Goal: Task Accomplishment & Management: Use online tool/utility

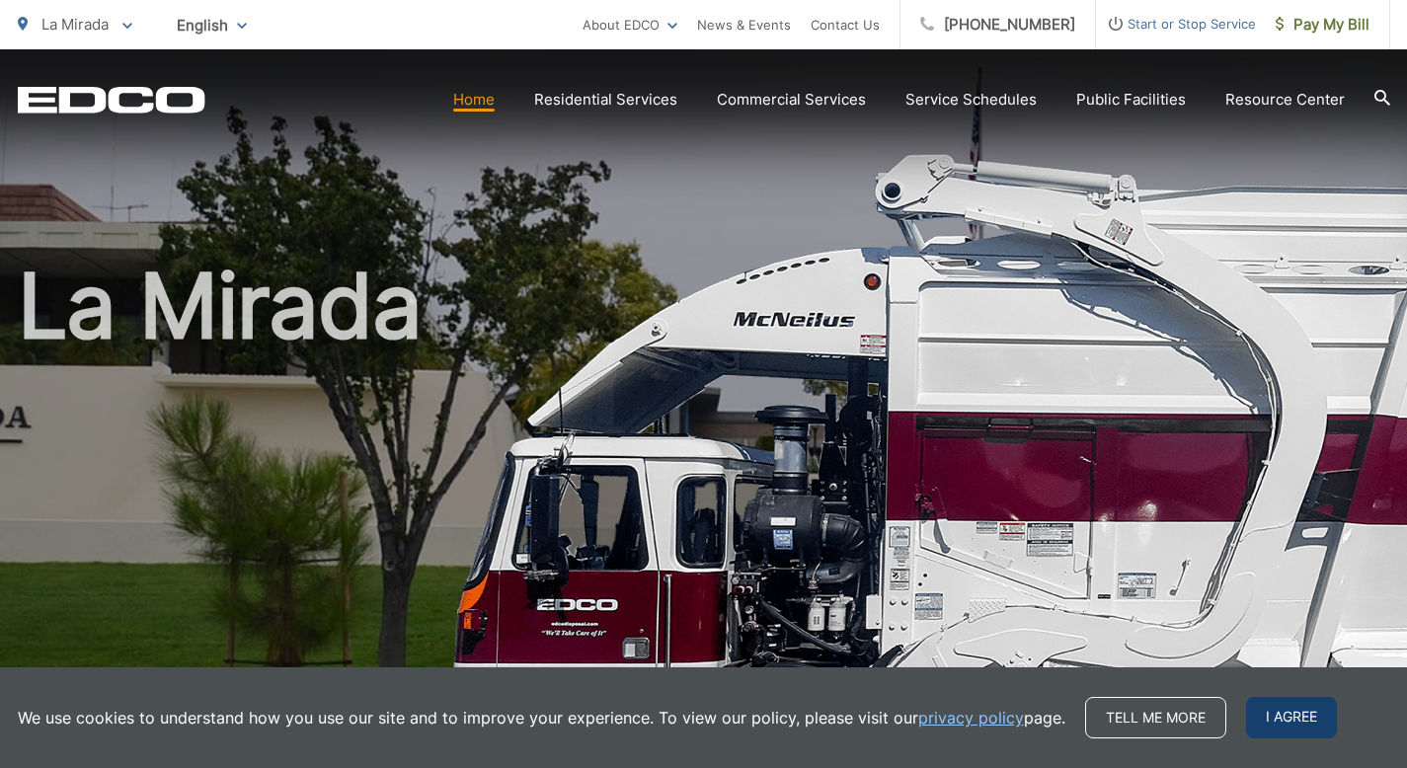
click at [1290, 726] on span "I agree" at bounding box center [1291, 717] width 91 height 41
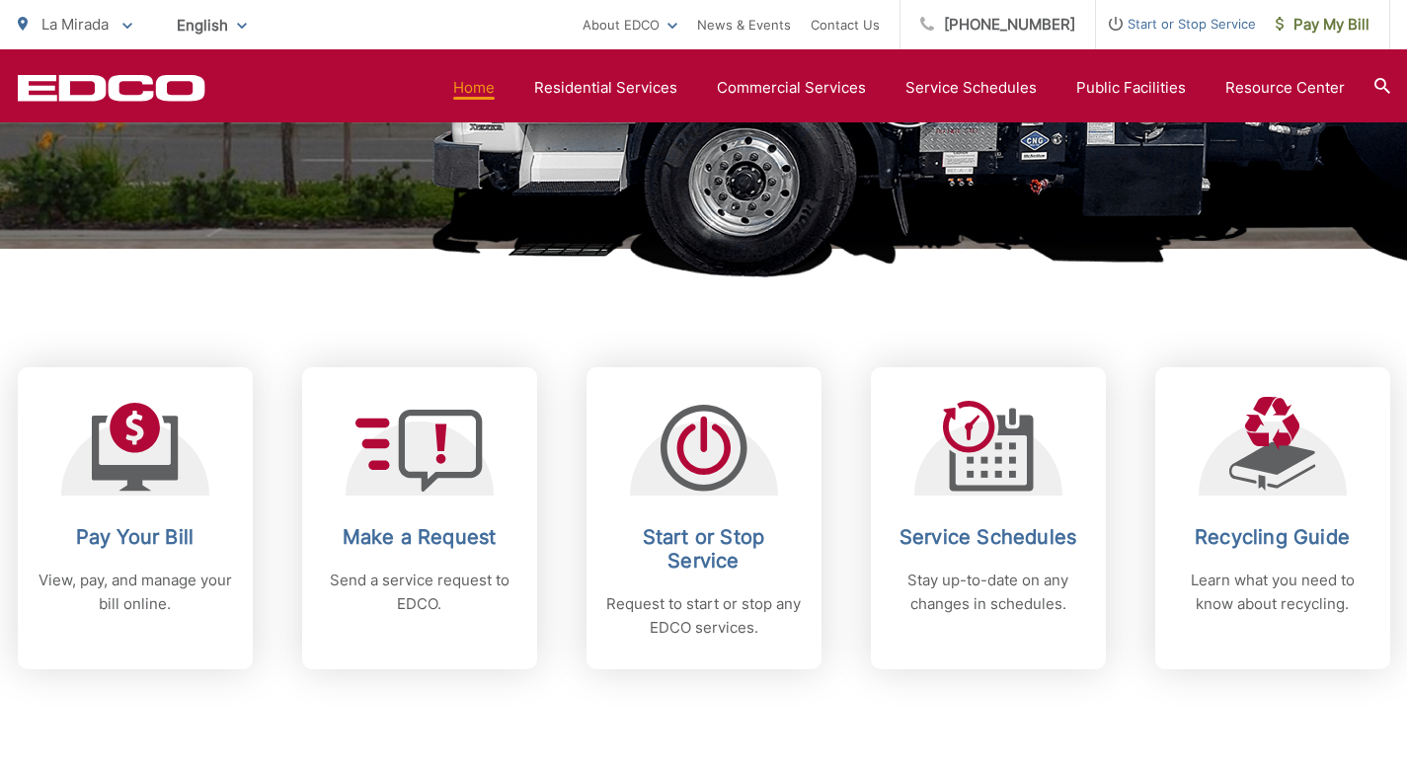
scroll to position [618, 0]
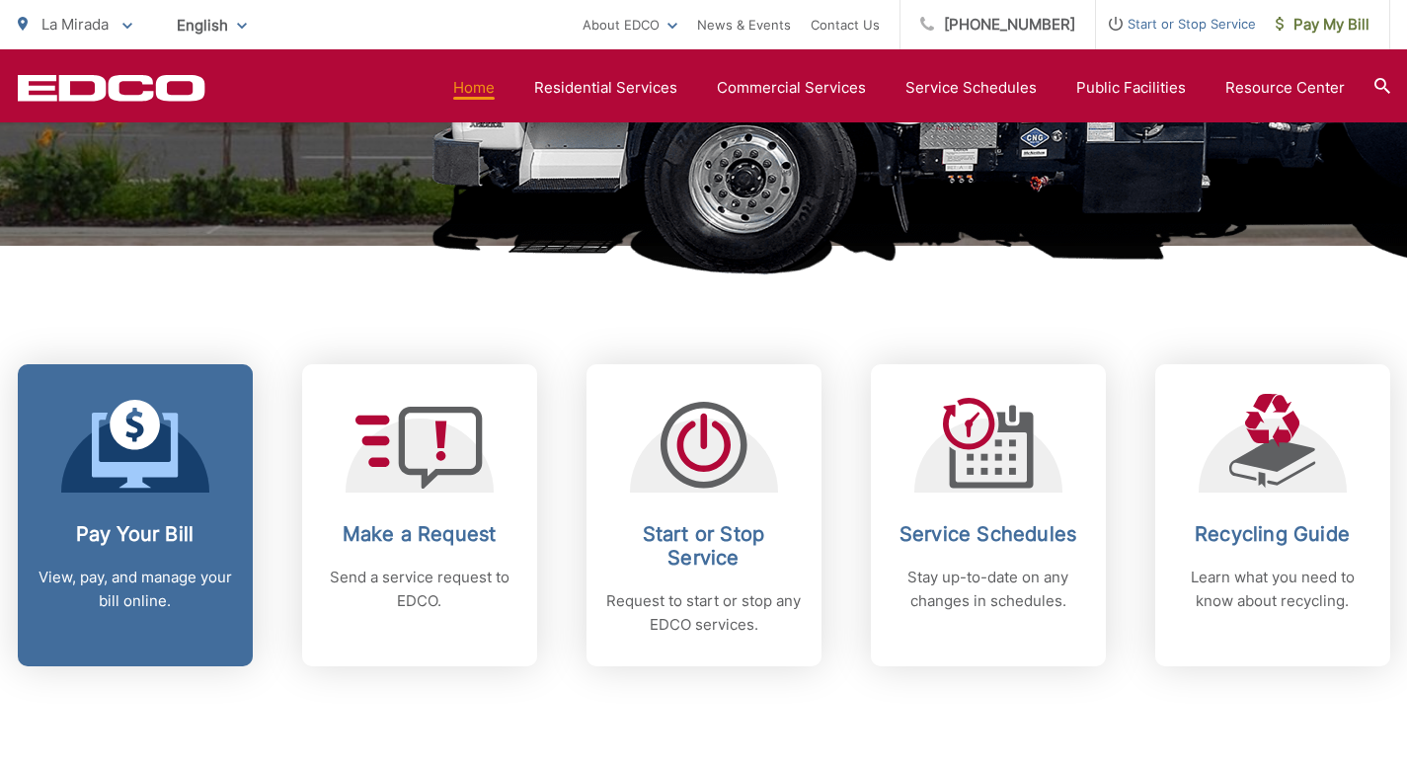
click at [160, 498] on link "Pay Your Bill View, pay, and manage your bill online." at bounding box center [135, 515] width 235 height 302
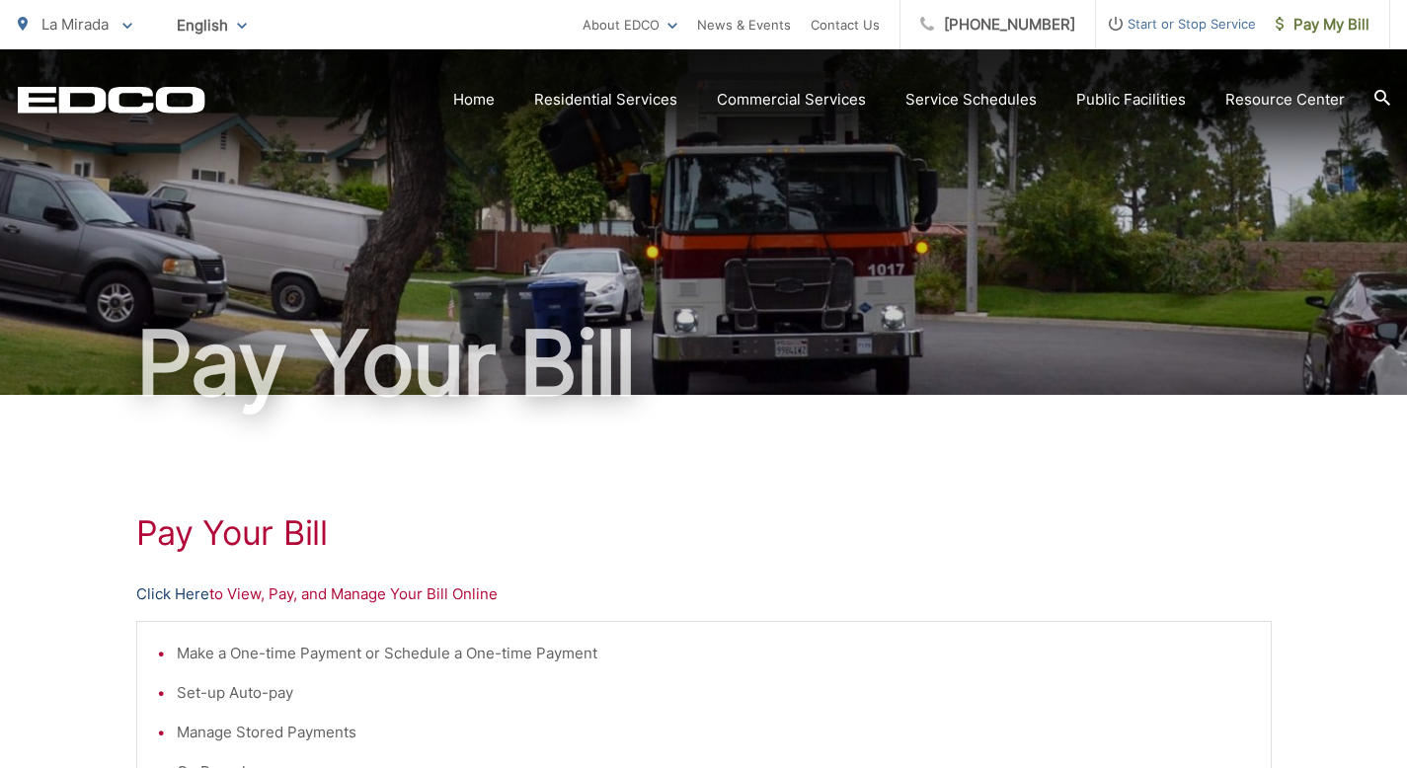
click at [176, 597] on link "Click Here" at bounding box center [172, 595] width 73 height 24
click at [191, 597] on link "Click Here" at bounding box center [172, 595] width 73 height 24
